Goal: Information Seeking & Learning: Learn about a topic

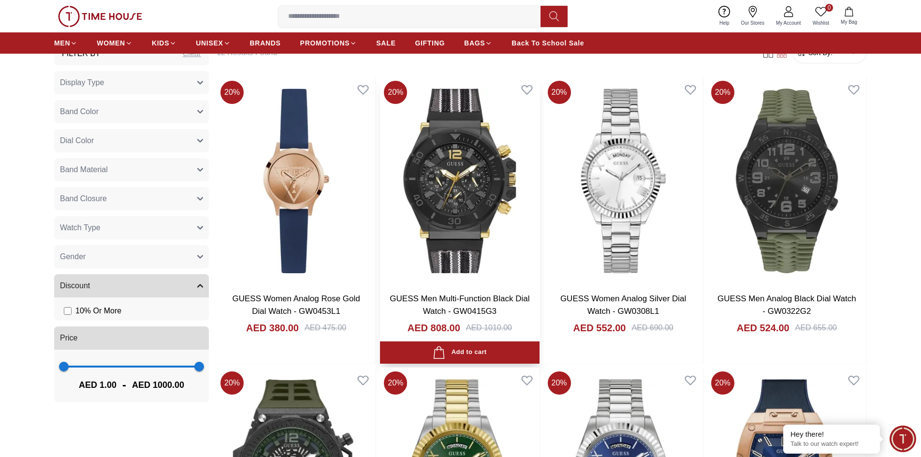
scroll to position [483, 0]
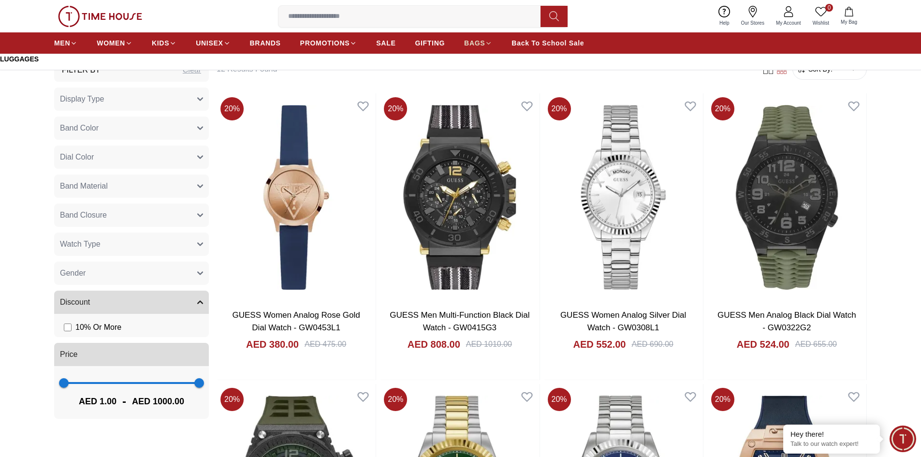
click at [480, 46] on span "BAGS" at bounding box center [474, 43] width 21 height 10
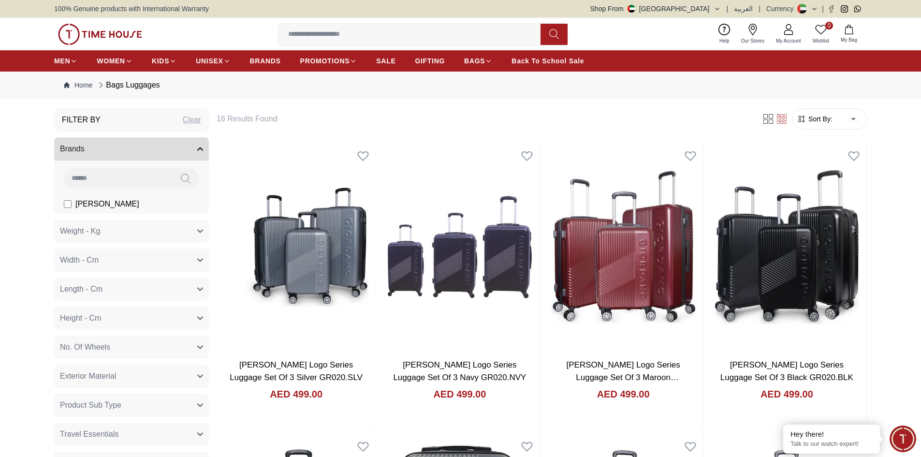
scroll to position [483, 0]
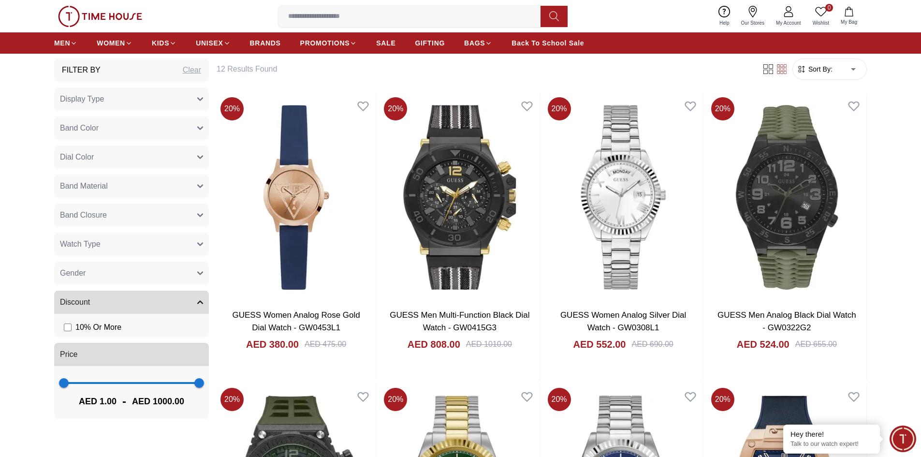
click at [119, 278] on button "Gender" at bounding box center [131, 272] width 155 height 23
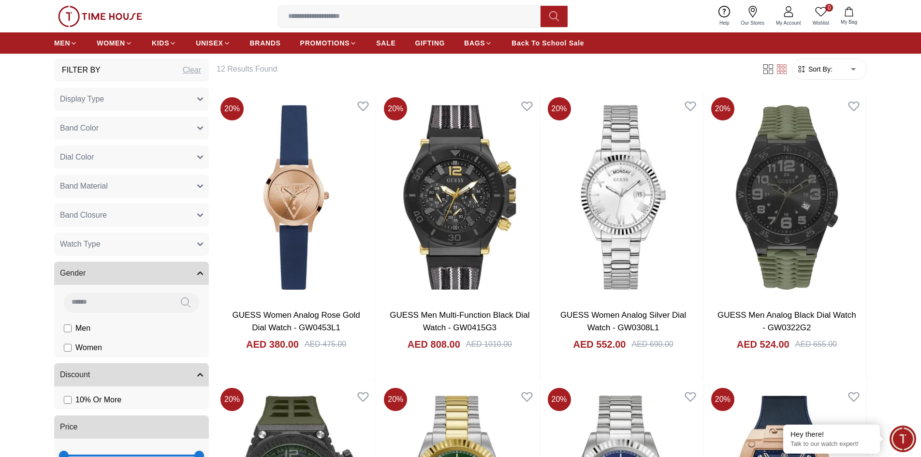
click at [0, 0] on span "Women" at bounding box center [0, 0] width 0 height 0
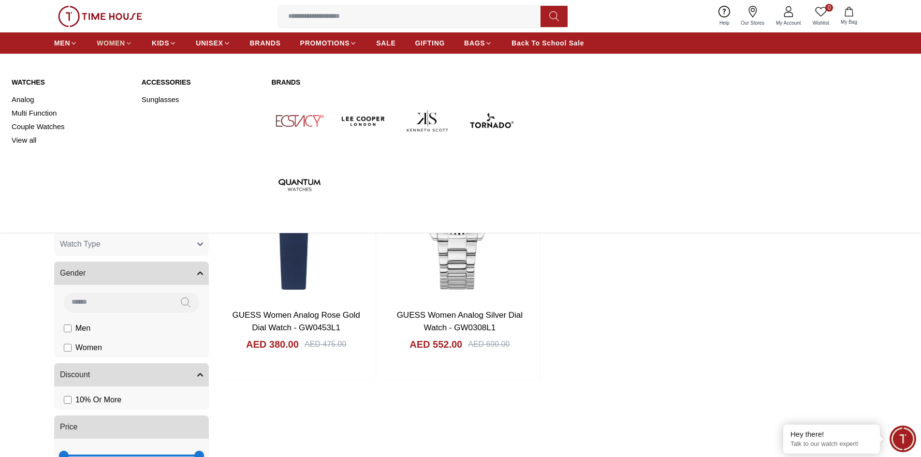
click at [108, 42] on span "WOMEN" at bounding box center [111, 43] width 29 height 10
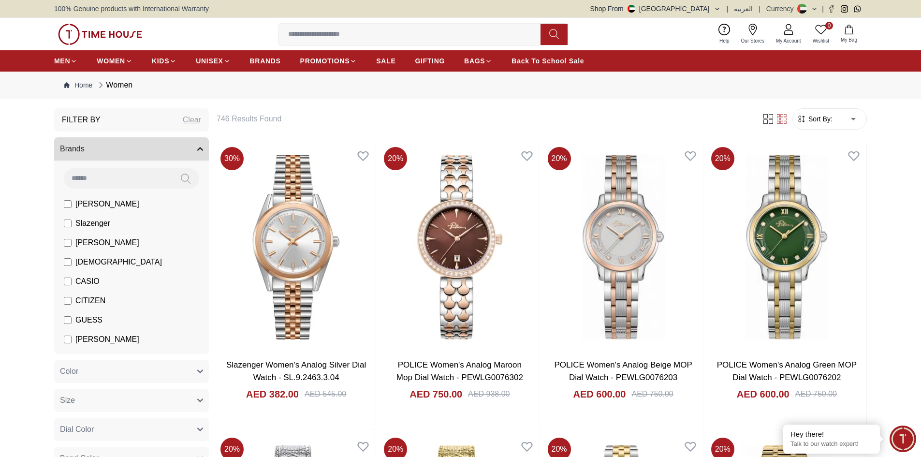
scroll to position [48, 0]
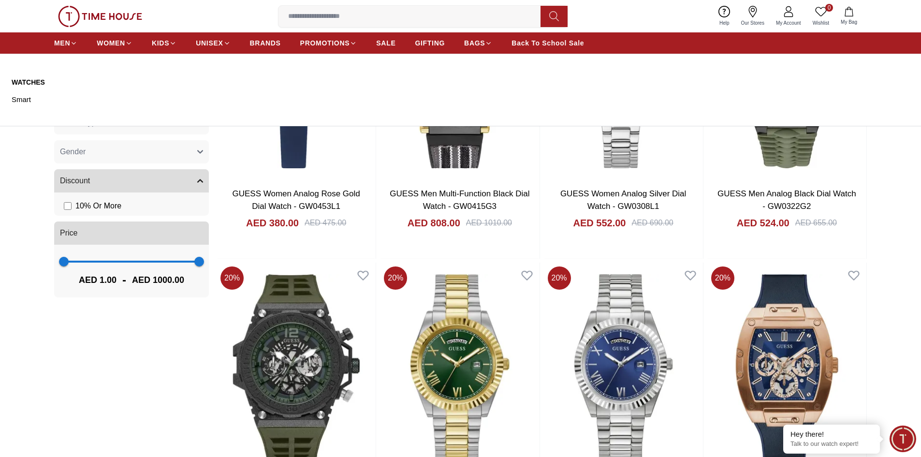
scroll to position [628, 0]
